Goal: Transaction & Acquisition: Purchase product/service

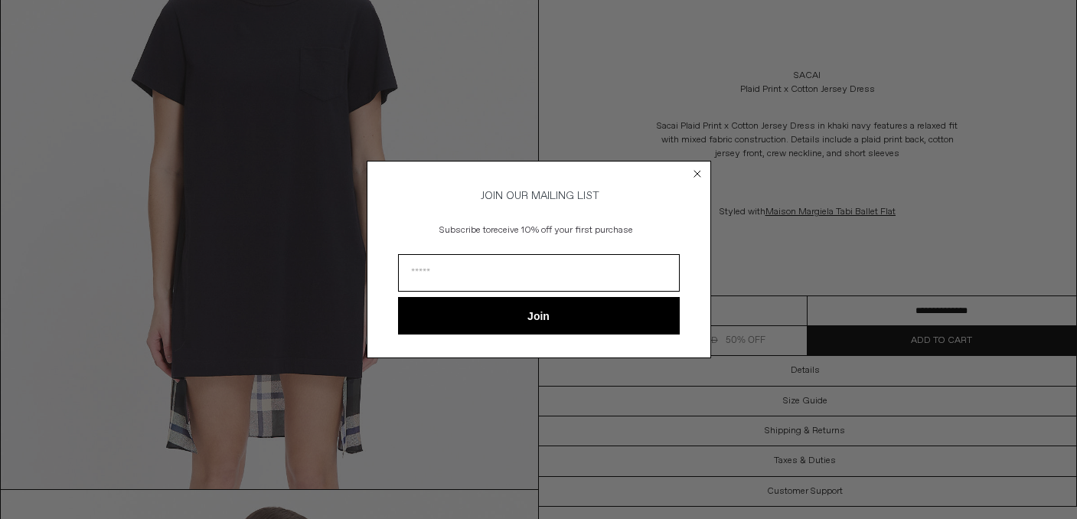
click at [696, 172] on circle "Close dialog" at bounding box center [697, 173] width 15 height 15
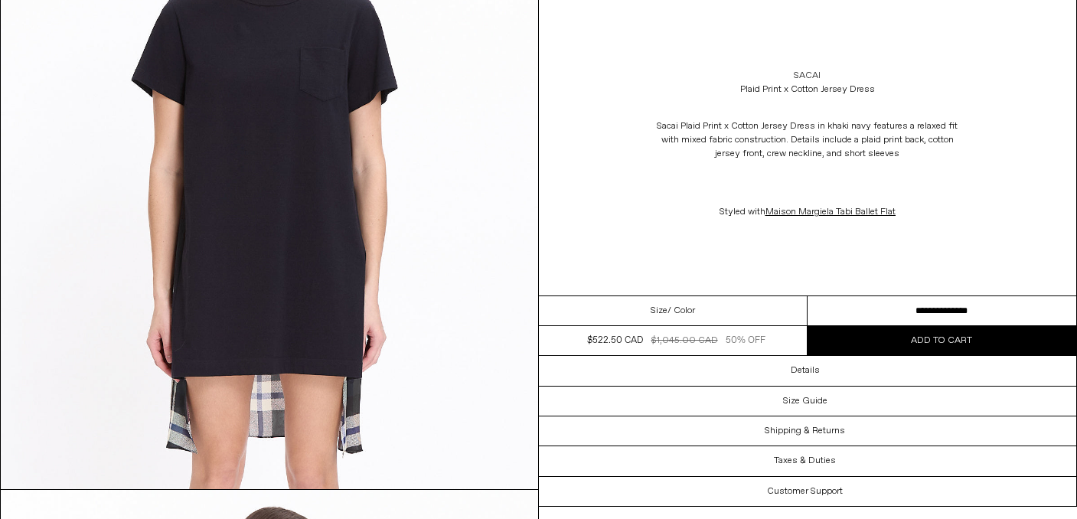
click at [808, 76] on link "Sacai" at bounding box center [807, 76] width 27 height 14
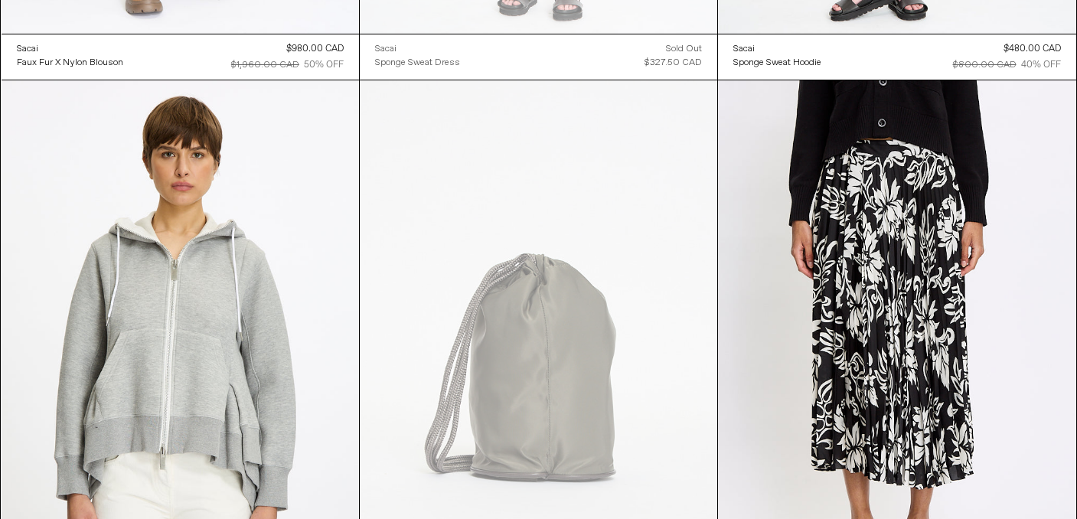
scroll to position [5011, 0]
